Goal: Information Seeking & Learning: Understand process/instructions

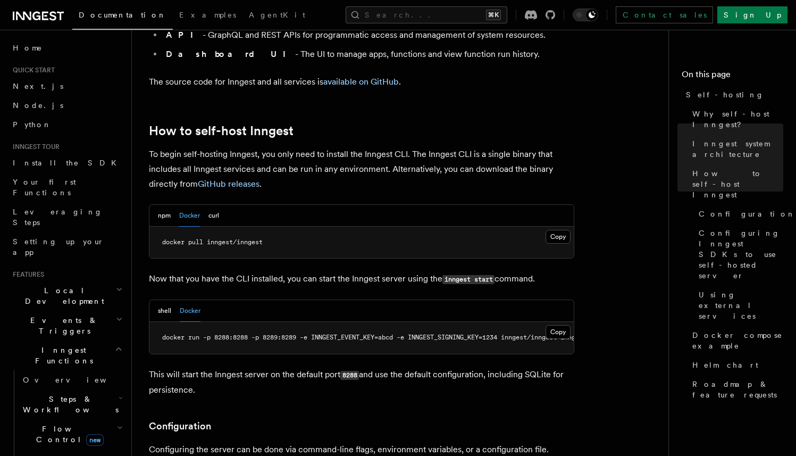
scroll to position [0, 61]
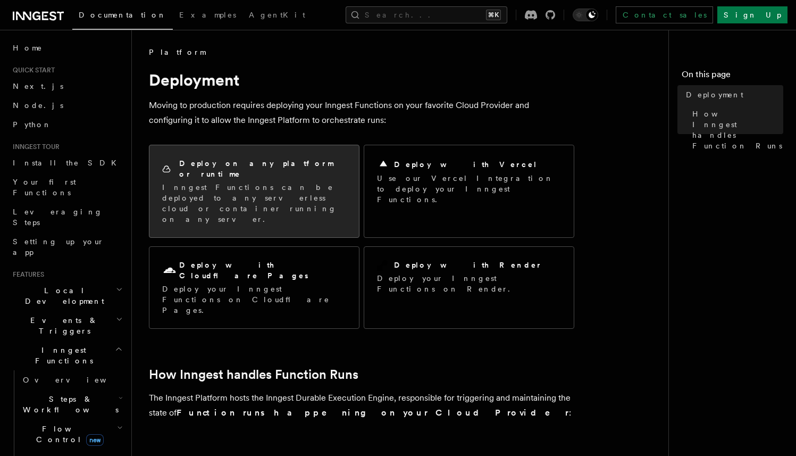
click at [219, 182] on p "Inngest Functions can be deployed to any serverless cloud or container running …" at bounding box center [254, 203] width 184 height 43
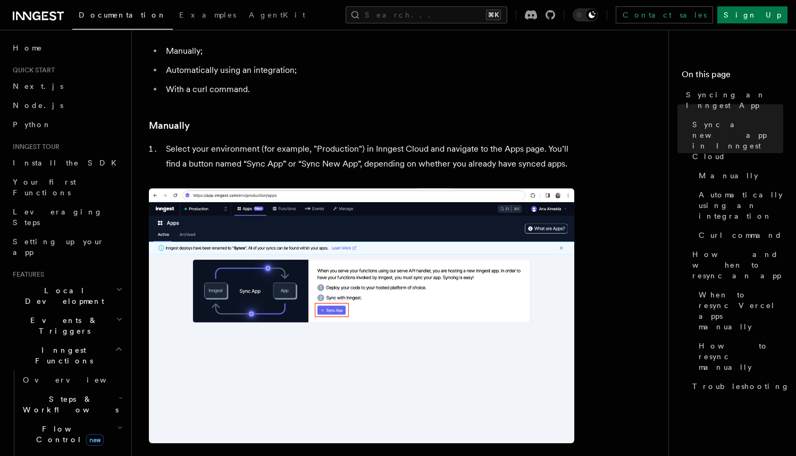
scroll to position [179, 0]
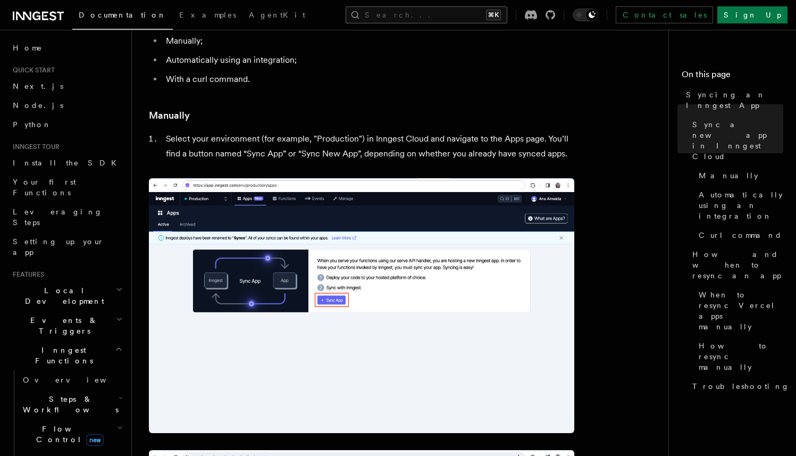
click at [452, 17] on button "Search... ⌘K" at bounding box center [427, 14] width 162 height 17
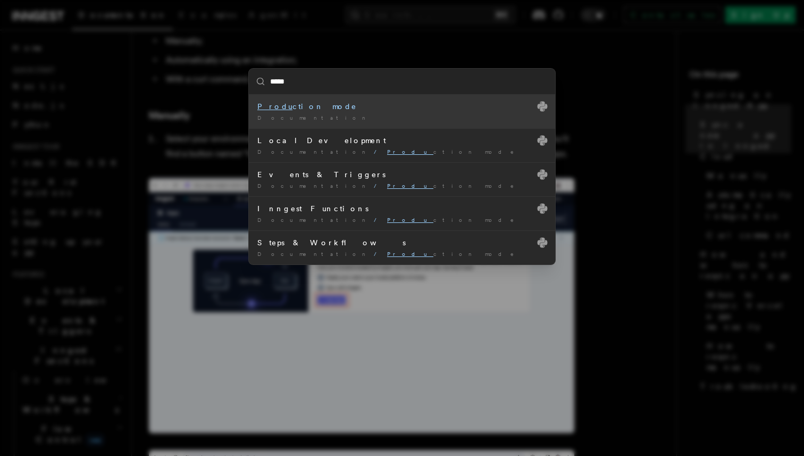
type input "******"
click at [331, 117] on div "Documentation /" at bounding box center [401, 118] width 289 height 8
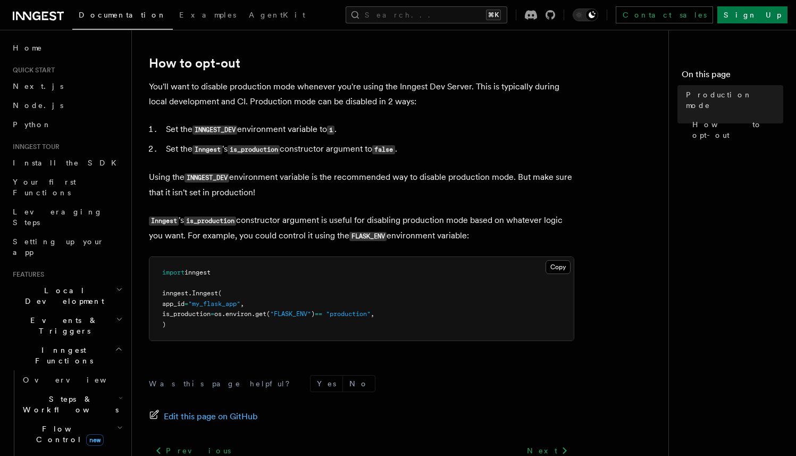
scroll to position [119, 0]
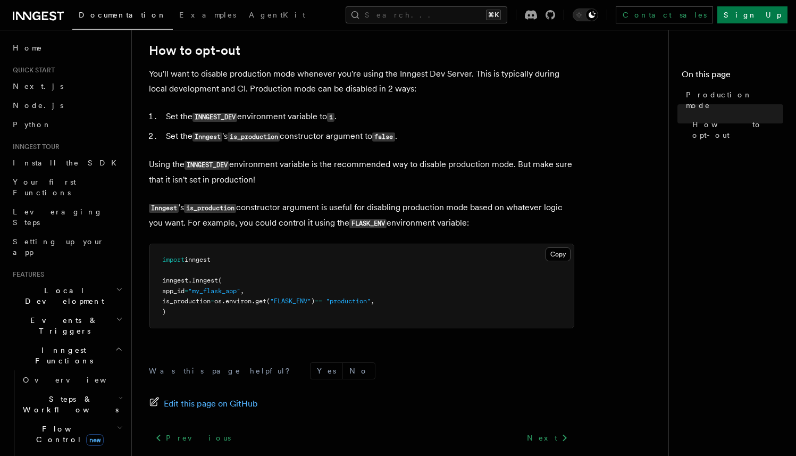
click at [226, 119] on code "INNGEST_DEV" at bounding box center [215, 117] width 45 height 9
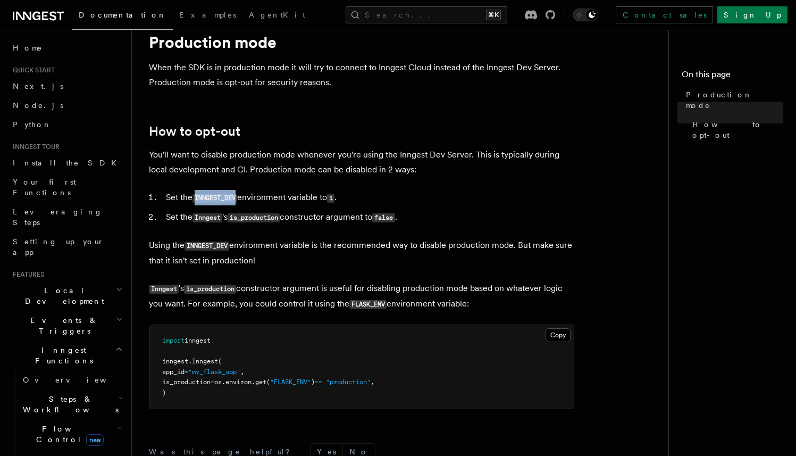
scroll to position [0, 0]
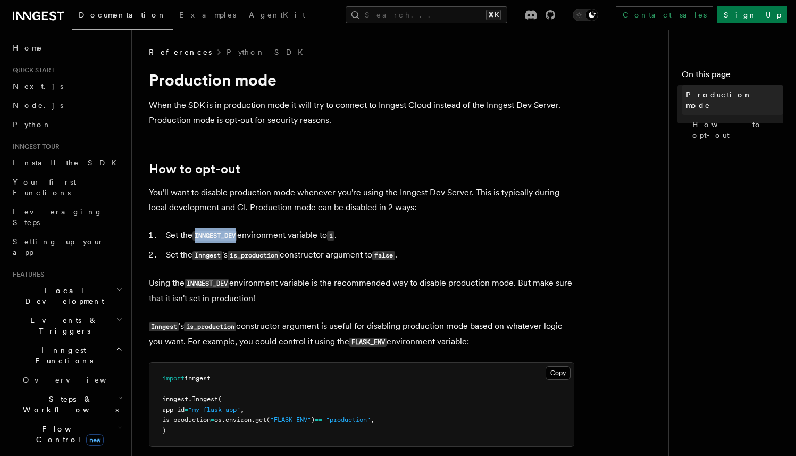
click at [745, 88] on link "Production mode" at bounding box center [733, 100] width 102 height 30
click at [171, 58] on article "References Python SDK Production mode When the SDK is in production mode it wil…" at bounding box center [404, 352] width 511 height 611
click at [454, 15] on button "Search... ⌘K" at bounding box center [427, 14] width 162 height 17
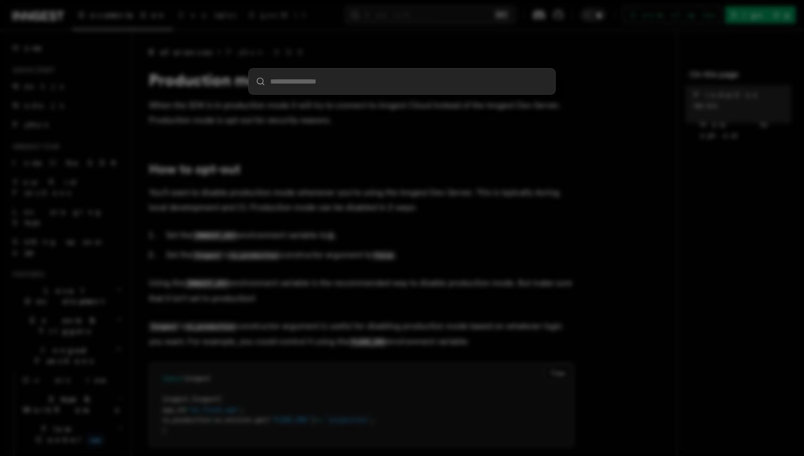
click at [424, 43] on div at bounding box center [402, 228] width 804 height 456
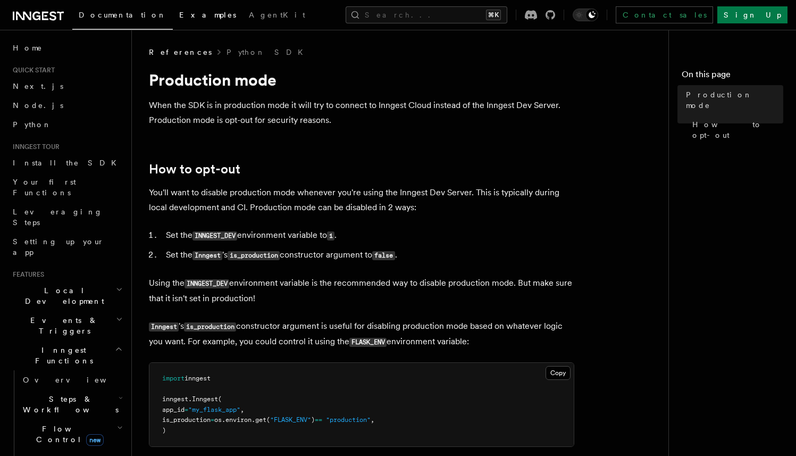
click at [179, 12] on span "Examples" at bounding box center [207, 15] width 57 height 9
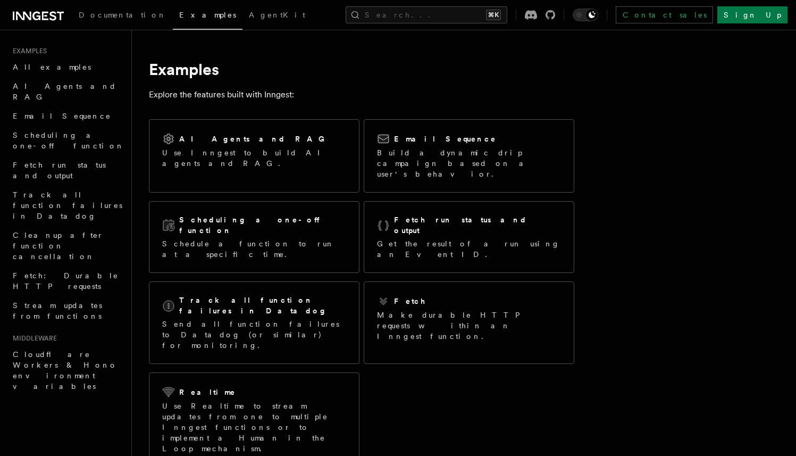
click at [432, 24] on div "Documentation Examples AgentKit Search... ⌘K Contact sales Sign Up" at bounding box center [398, 15] width 796 height 30
click at [445, 19] on button "Search... ⌘K" at bounding box center [427, 14] width 162 height 17
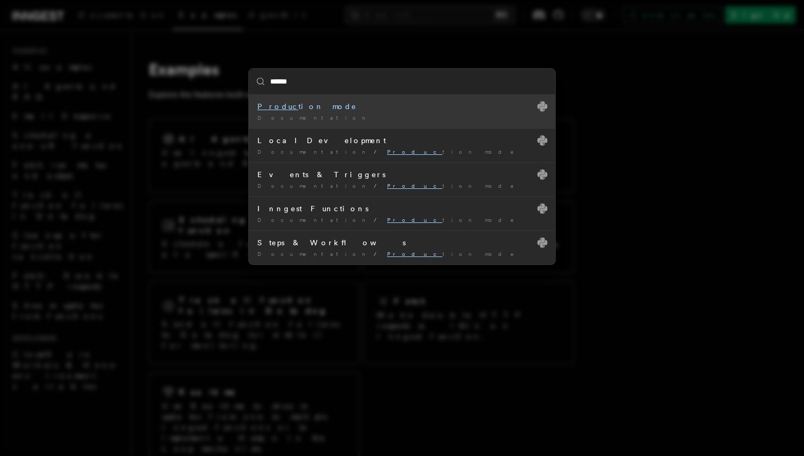
type input "*******"
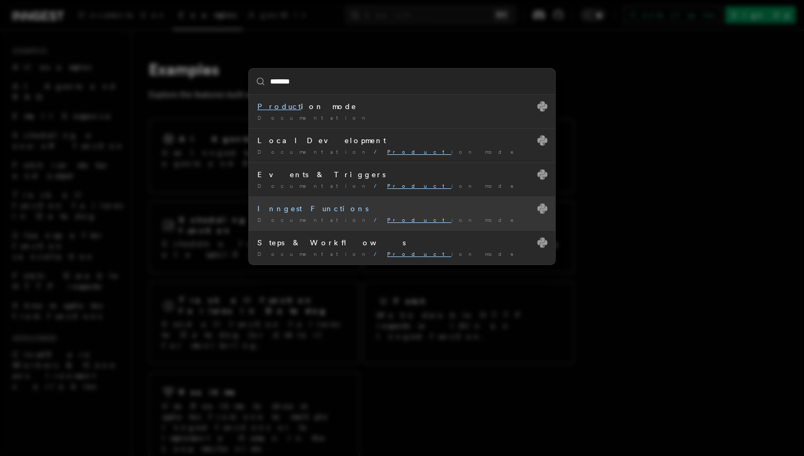
click at [346, 218] on div "Documentation / Product ion mode /" at bounding box center [401, 220] width 289 height 8
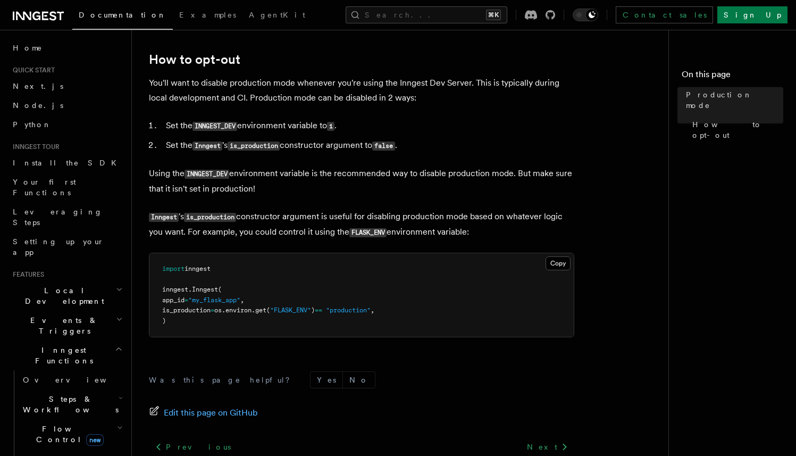
scroll to position [203, 0]
